Goal: Task Accomplishment & Management: Use online tool/utility

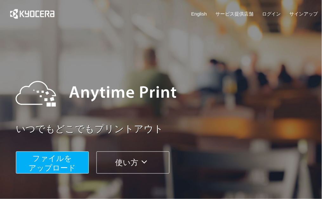
click at [63, 163] on span "ファイルを ​​アップロード" at bounding box center [52, 163] width 47 height 18
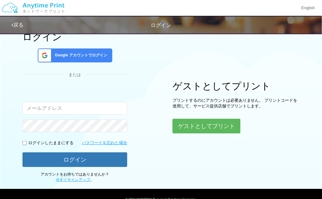
scroll to position [55, 0]
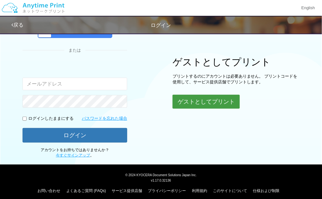
click at [210, 104] on button "ゲストとしてプリント" at bounding box center [205, 102] width 67 height 14
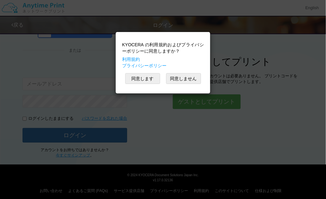
click at [213, 103] on div "KYOCERA の利用規約およびプライバシーポリシーに同意しますか？ 利用規約 プライバシーポリシー 同意します 同意しません" at bounding box center [163, 99] width 326 height 199
click at [144, 80] on button "同意します" at bounding box center [142, 78] width 35 height 11
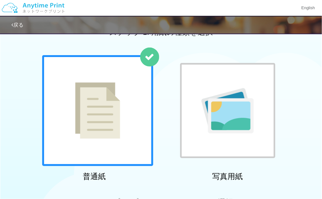
scroll to position [55, 0]
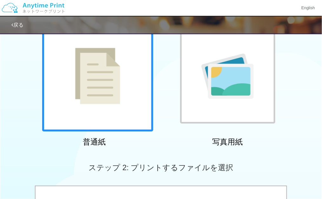
click at [111, 87] on img at bounding box center [97, 76] width 45 height 56
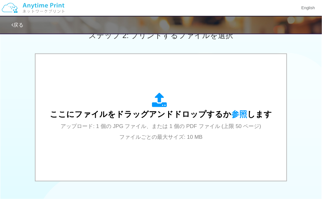
scroll to position [203, 0]
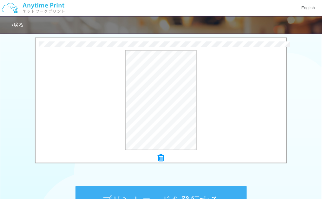
click at [186, 193] on button "プリントコードを発行する" at bounding box center [160, 200] width 171 height 29
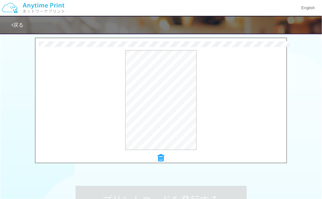
scroll to position [0, 0]
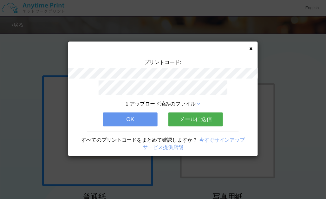
click at [141, 119] on button "OK" at bounding box center [130, 119] width 54 height 14
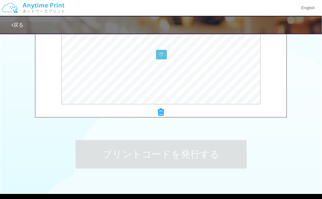
scroll to position [121, 0]
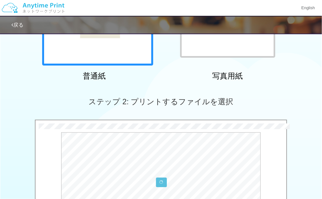
click at [278, 94] on div "ステップ 2: プリントするファイルを選択" at bounding box center [161, 102] width 322 height 36
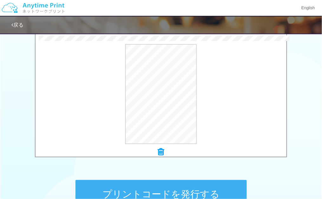
scroll to position [209, 0]
click at [172, 187] on button "プリントコードを発行する" at bounding box center [160, 194] width 171 height 29
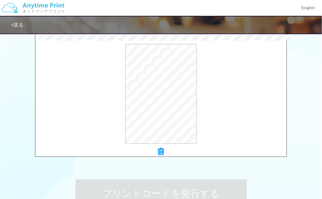
scroll to position [0, 0]
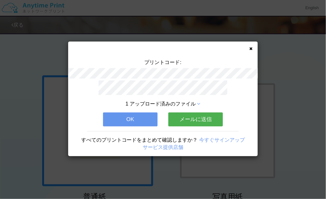
click at [134, 114] on button "OK" at bounding box center [130, 119] width 54 height 14
